Goal: Information Seeking & Learning: Understand process/instructions

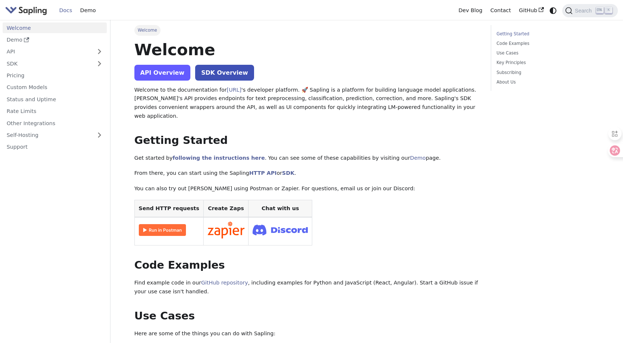
click at [160, 75] on link "API Overview" at bounding box center [162, 73] width 56 height 16
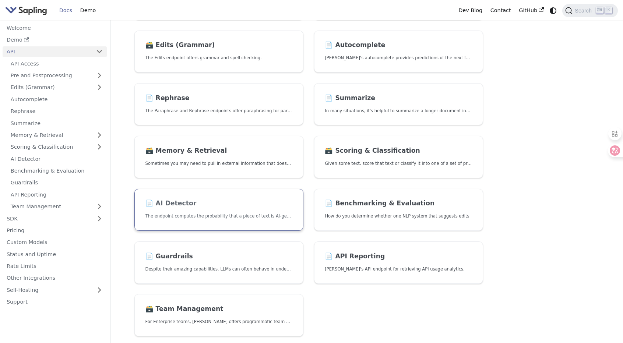
scroll to position [110, 0]
click at [185, 209] on link "📄️ AI Detector The endpoint computes the probability that a piece of text is AI…" at bounding box center [218, 209] width 169 height 42
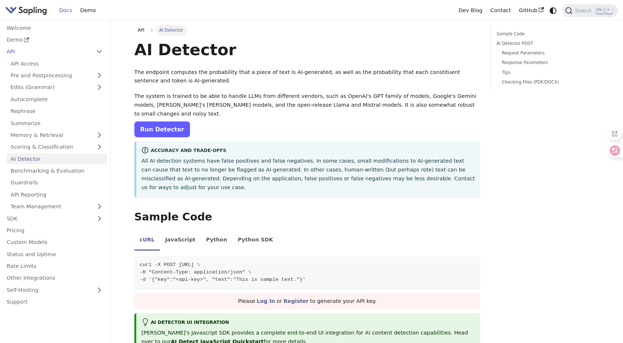
click at [174, 136] on link "Run Detector" at bounding box center [162, 129] width 56 height 16
